Goal: Information Seeking & Learning: Find specific fact

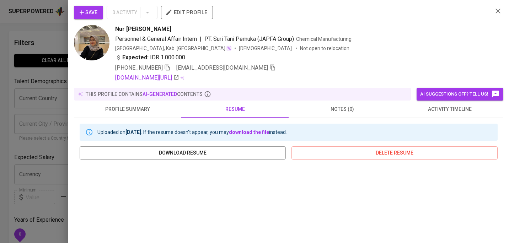
scroll to position [435, 0]
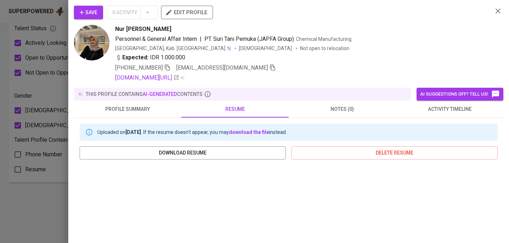
click at [497, 12] on icon "button" at bounding box center [498, 11] width 9 height 9
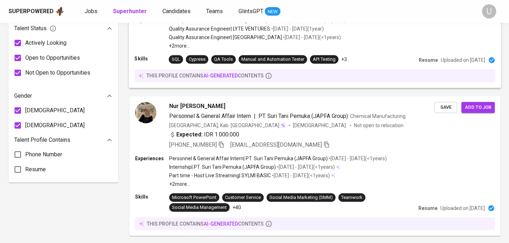
scroll to position [0, 0]
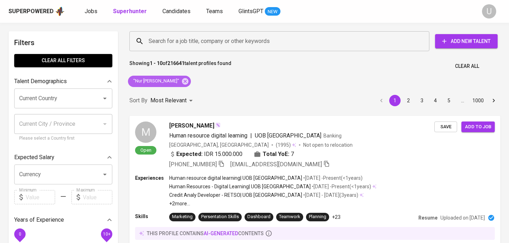
click at [175, 85] on div ""Nur Haliza Enim"" at bounding box center [159, 81] width 63 height 11
click at [182, 83] on icon at bounding box center [185, 81] width 6 height 6
click at [174, 40] on input "Search for a job title, company or other keywords" at bounding box center [281, 42] width 269 height 14
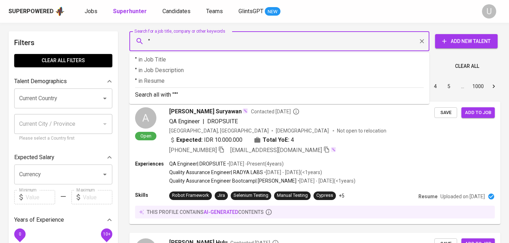
paste input "Dessy Winda Syari M"
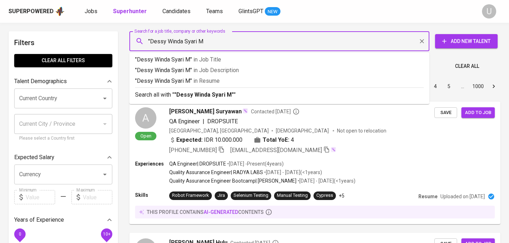
type input ""Dessy Winda Syari M""
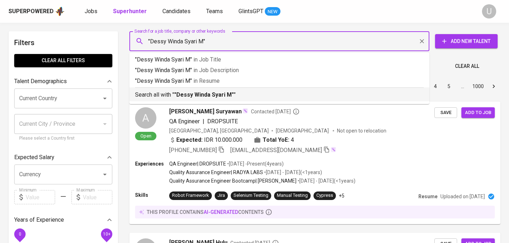
click at [175, 92] on b ""Dessy Winda Syari M"" at bounding box center [204, 94] width 60 height 7
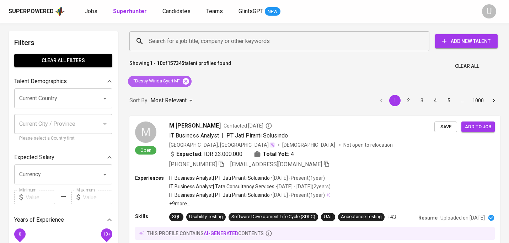
click at [185, 82] on icon at bounding box center [186, 81] width 6 height 6
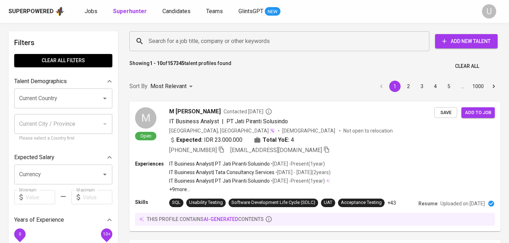
click at [181, 43] on input "Search for a job title, company or other keywords" at bounding box center [281, 42] width 269 height 14
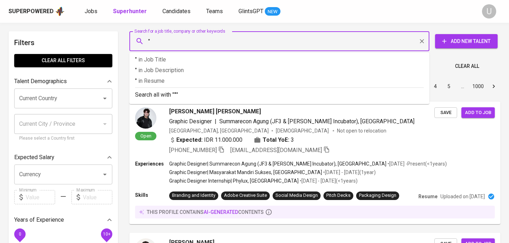
paste input "Roma Rio"
type input ""Roma Rio""
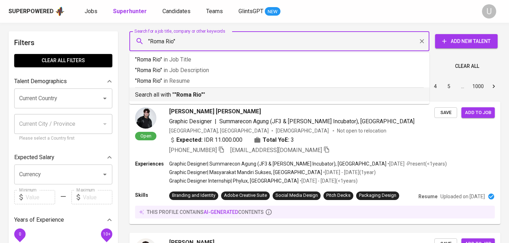
click at [177, 98] on b ""Roma Rio"" at bounding box center [188, 94] width 29 height 7
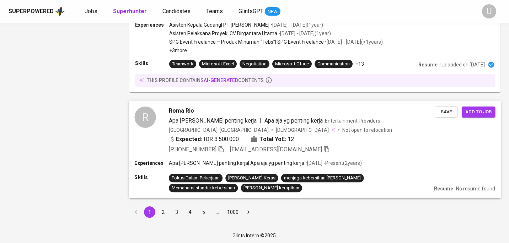
scroll to position [660, 0]
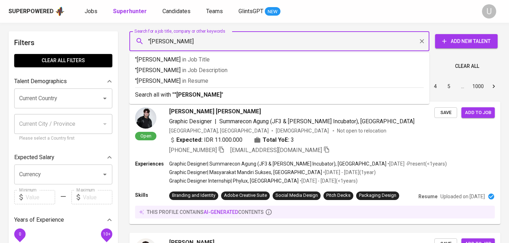
type input ""[PERSON_NAME]""
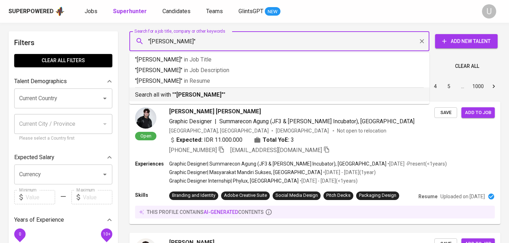
click at [179, 98] on b ""[PERSON_NAME]"" at bounding box center [198, 94] width 49 height 7
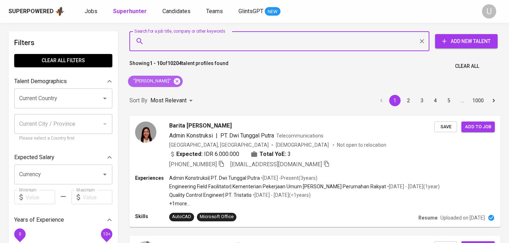
click at [180, 83] on icon at bounding box center [177, 81] width 6 height 6
click at [175, 38] on input "Search for a job title, company or other keywords" at bounding box center [281, 42] width 269 height 14
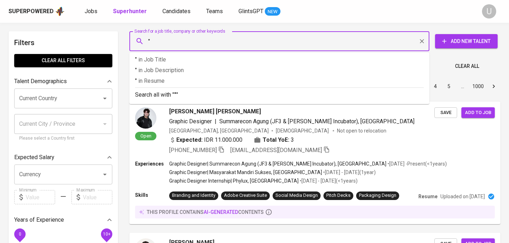
paste input "[PERSON_NAME]"
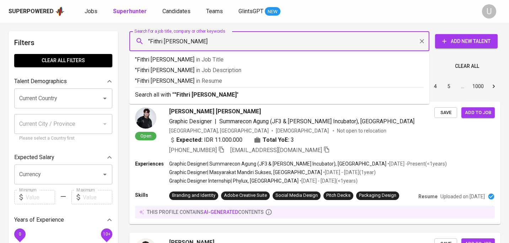
type input ""Fithri [PERSON_NAME]""
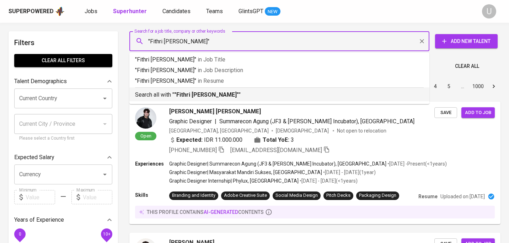
click at [172, 98] on p "Search all with " "Fithri [PERSON_NAME]" "" at bounding box center [279, 95] width 289 height 9
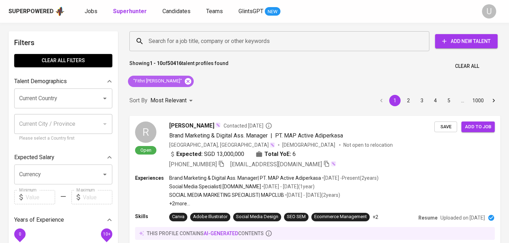
click at [184, 81] on icon at bounding box center [188, 82] width 8 height 8
click at [157, 46] on input "Search for a job title, company or other keywords" at bounding box center [281, 42] width 269 height 14
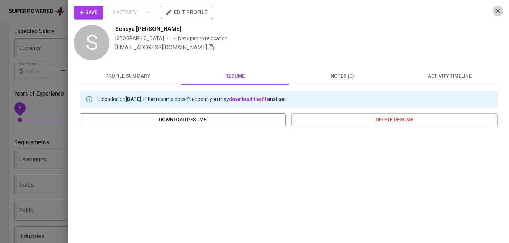
click at [498, 8] on icon "button" at bounding box center [498, 11] width 9 height 9
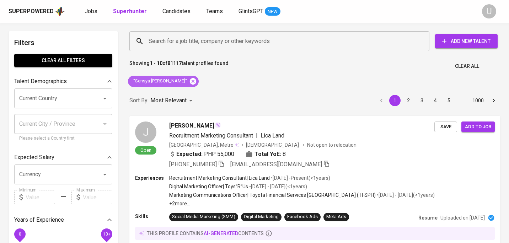
click at [190, 80] on icon at bounding box center [193, 81] width 6 height 6
click at [177, 42] on input "Search for a job title, company or other keywords" at bounding box center [281, 42] width 269 height 14
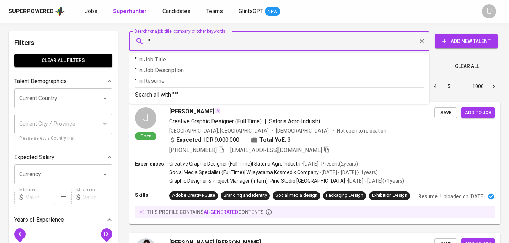
paste input "Citra Zainuri"
type input ""Citra Zainuri""
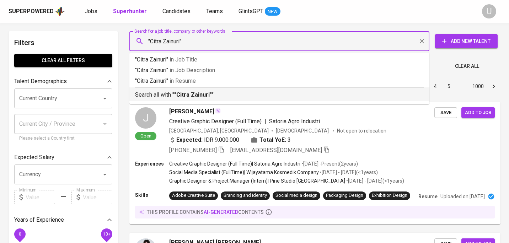
click at [164, 98] on p "Search all with " "Citra Zainuri" "" at bounding box center [279, 95] width 289 height 9
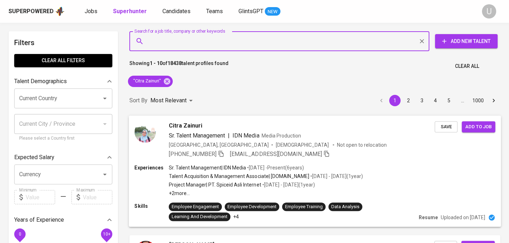
click at [222, 154] on icon "button" at bounding box center [221, 153] width 6 height 6
